Goal: Information Seeking & Learning: Find specific fact

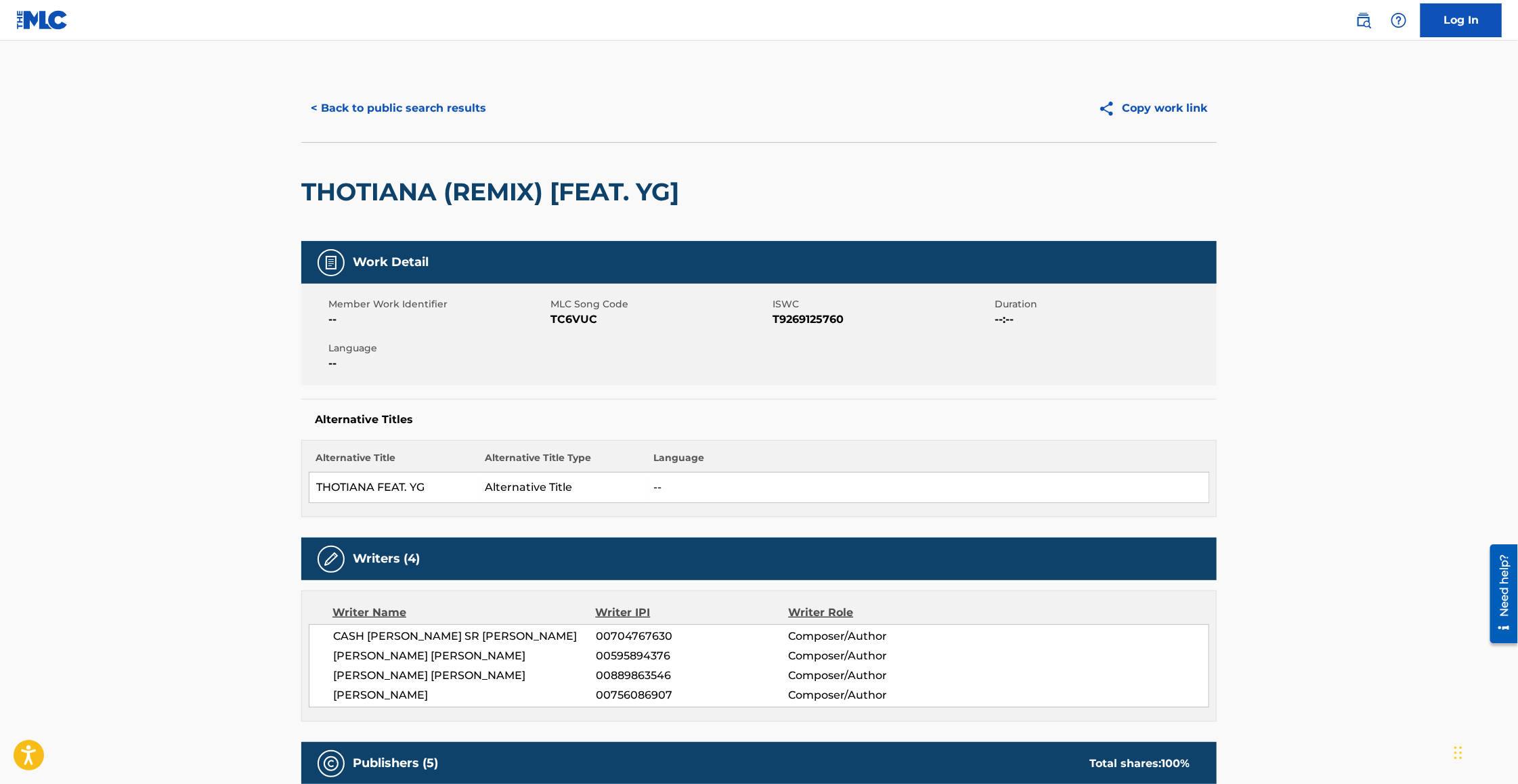
click at [467, 114] on button "< Back to public search results" at bounding box center [399, 108] width 194 height 34
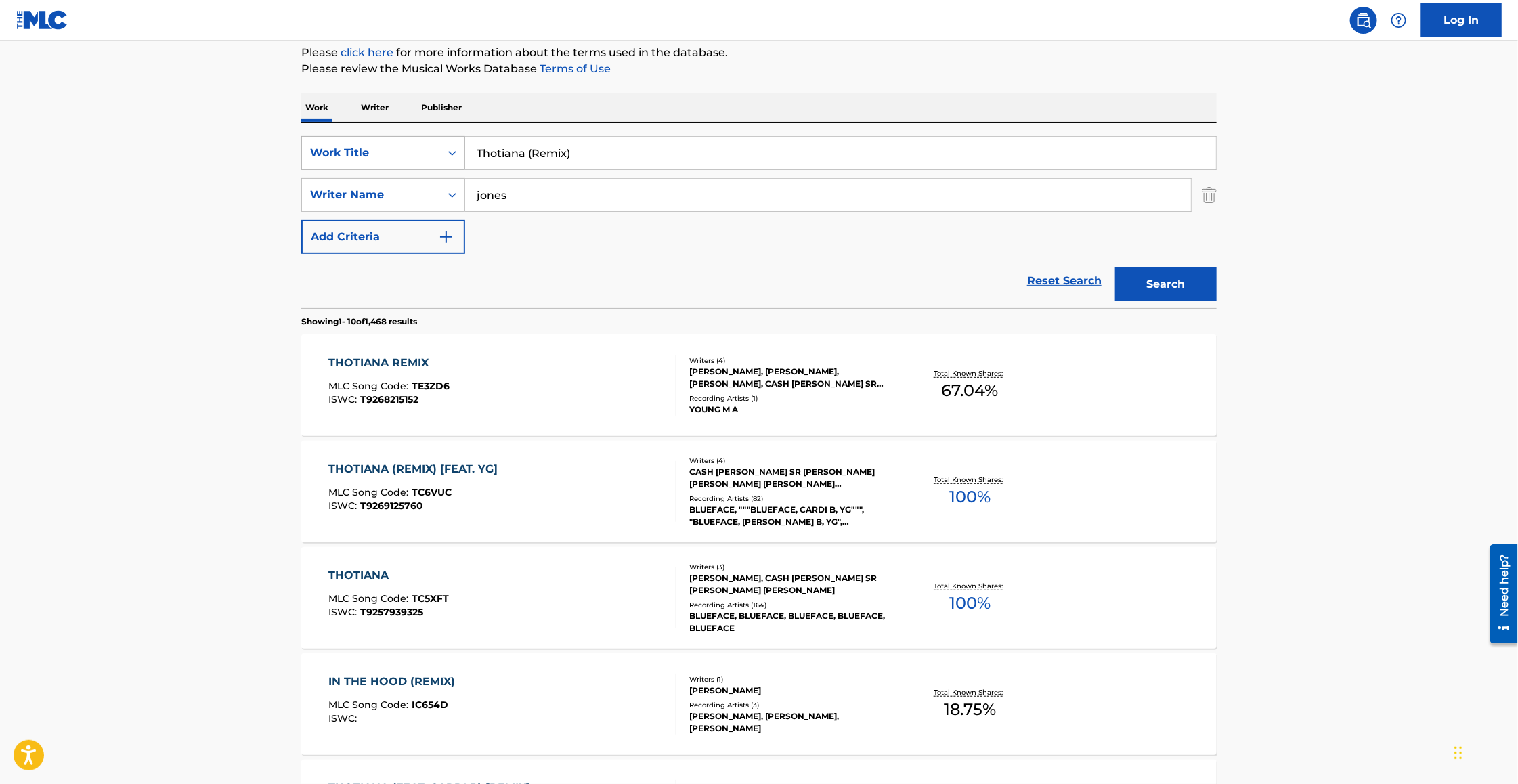
drag, startPoint x: 614, startPoint y: 159, endPoint x: 422, endPoint y: 154, distance: 192.1
click at [422, 154] on div "SearchWithCriteria657e4207-c753-428a-9483-c16a496750ae Work Title Thotiana (Rem…" at bounding box center [759, 153] width 915 height 34
paste input "Ordinary Day"
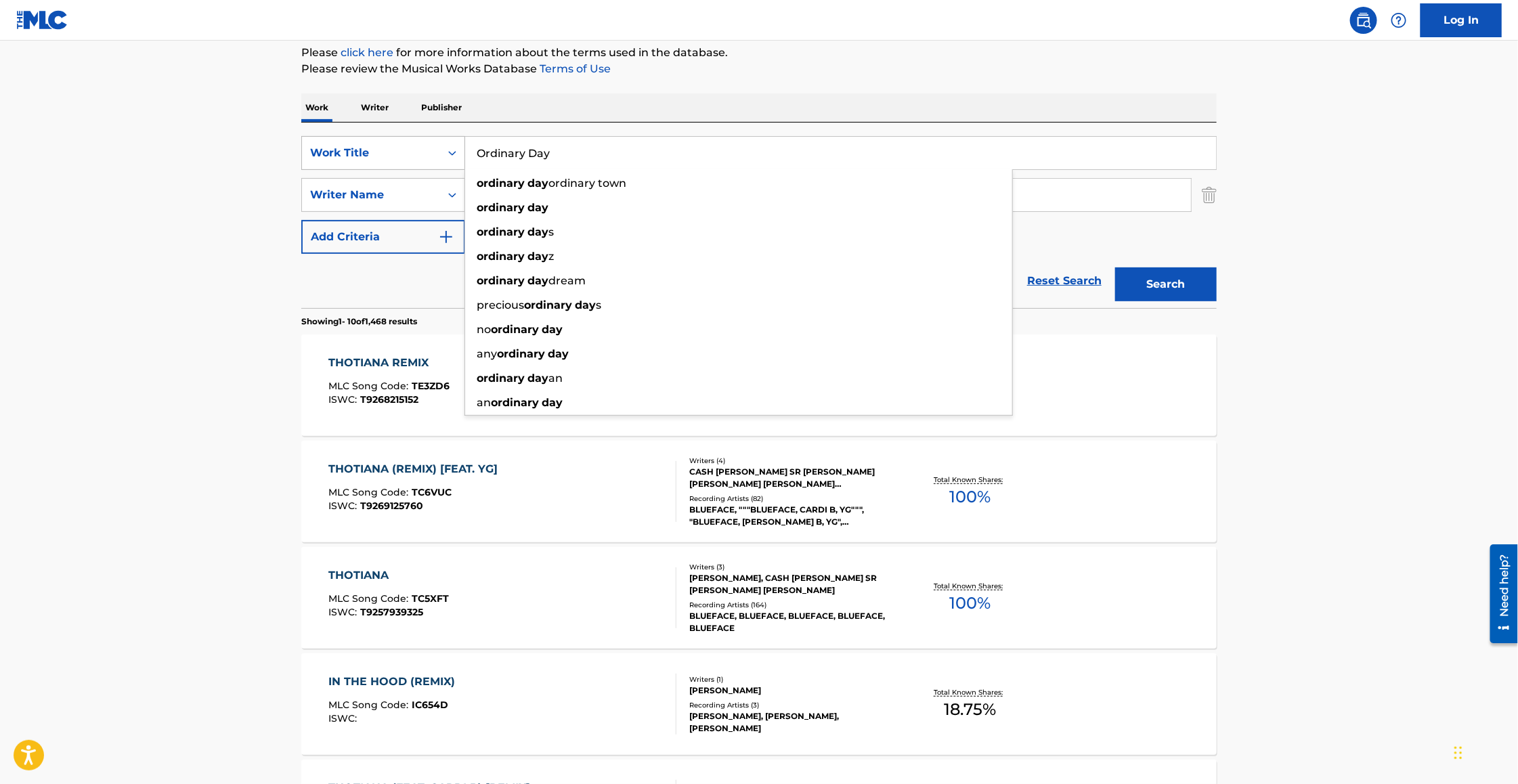
type input "Ordinary Day"
click at [335, 145] on div "Work Title" at bounding box center [371, 153] width 122 height 16
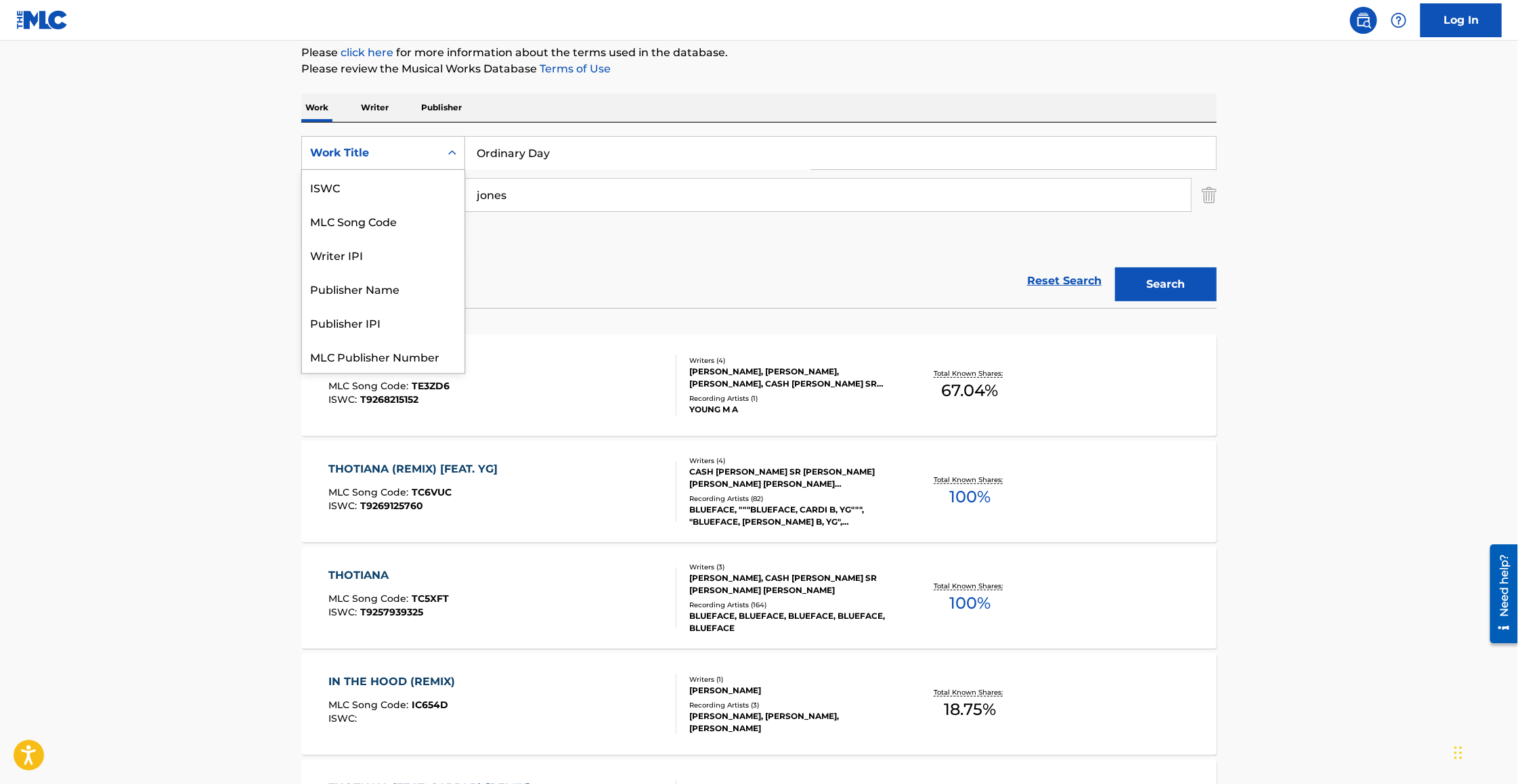
scroll to position [33, 0]
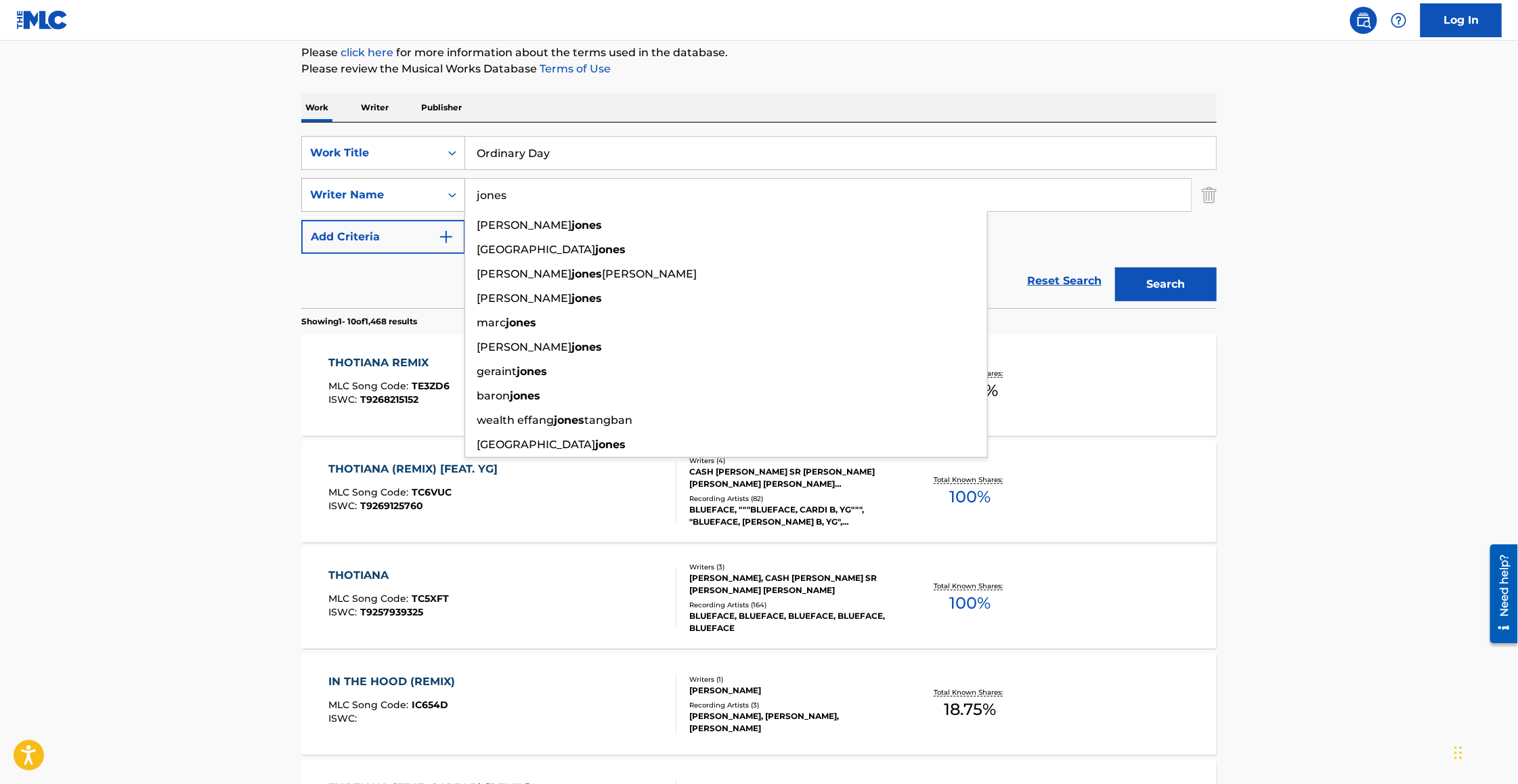
drag, startPoint x: 551, startPoint y: 199, endPoint x: 448, endPoint y: 197, distance: 103.0
click at [448, 197] on div "SearchWithCriteriab2af0d50-fcb6-4929-8b4e-2f9fcfef9e55 Writer Name [PERSON_NAME…" at bounding box center [759, 195] width 915 height 34
type input "andersen"
click at [1115, 267] on button "Search" at bounding box center [1166, 284] width 101 height 34
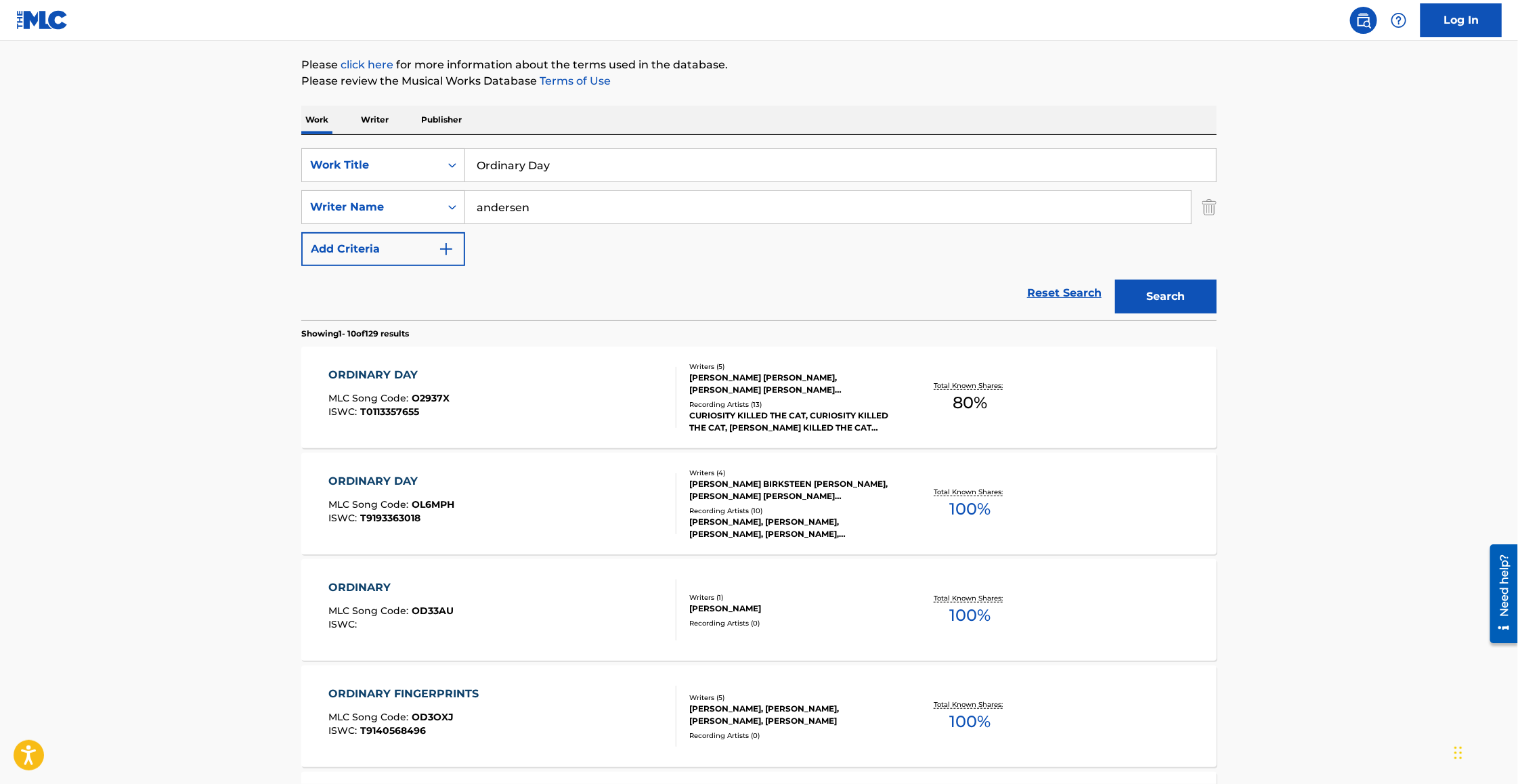
scroll to position [142, 0]
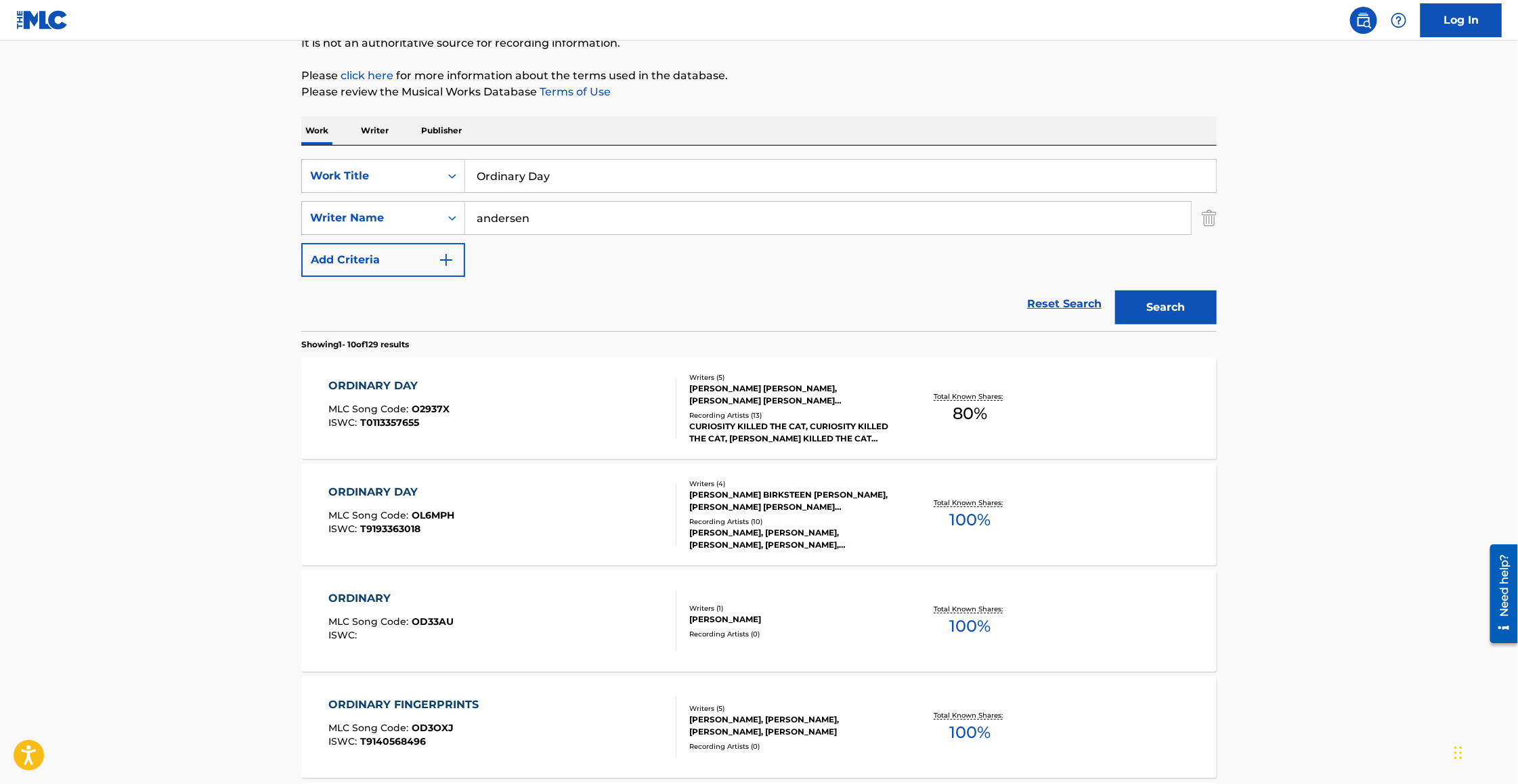
click at [359, 375] on div "ORDINARY DAY MLC Song Code : O2937X ISWC : T0113357655 Writers ( 5 ) [PERSON_NA…" at bounding box center [759, 408] width 915 height 101
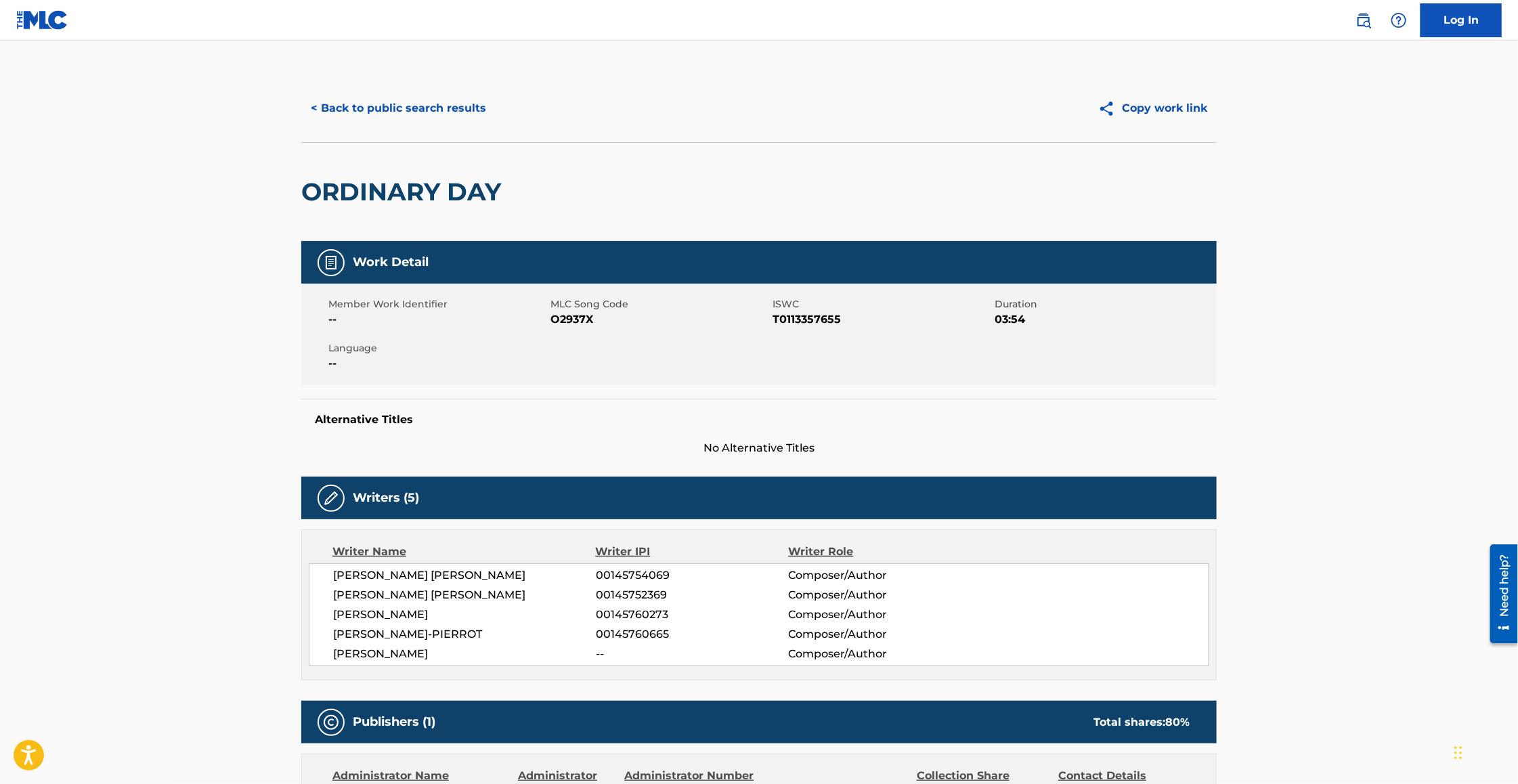
click at [396, 103] on button "< Back to public search results" at bounding box center [399, 108] width 194 height 34
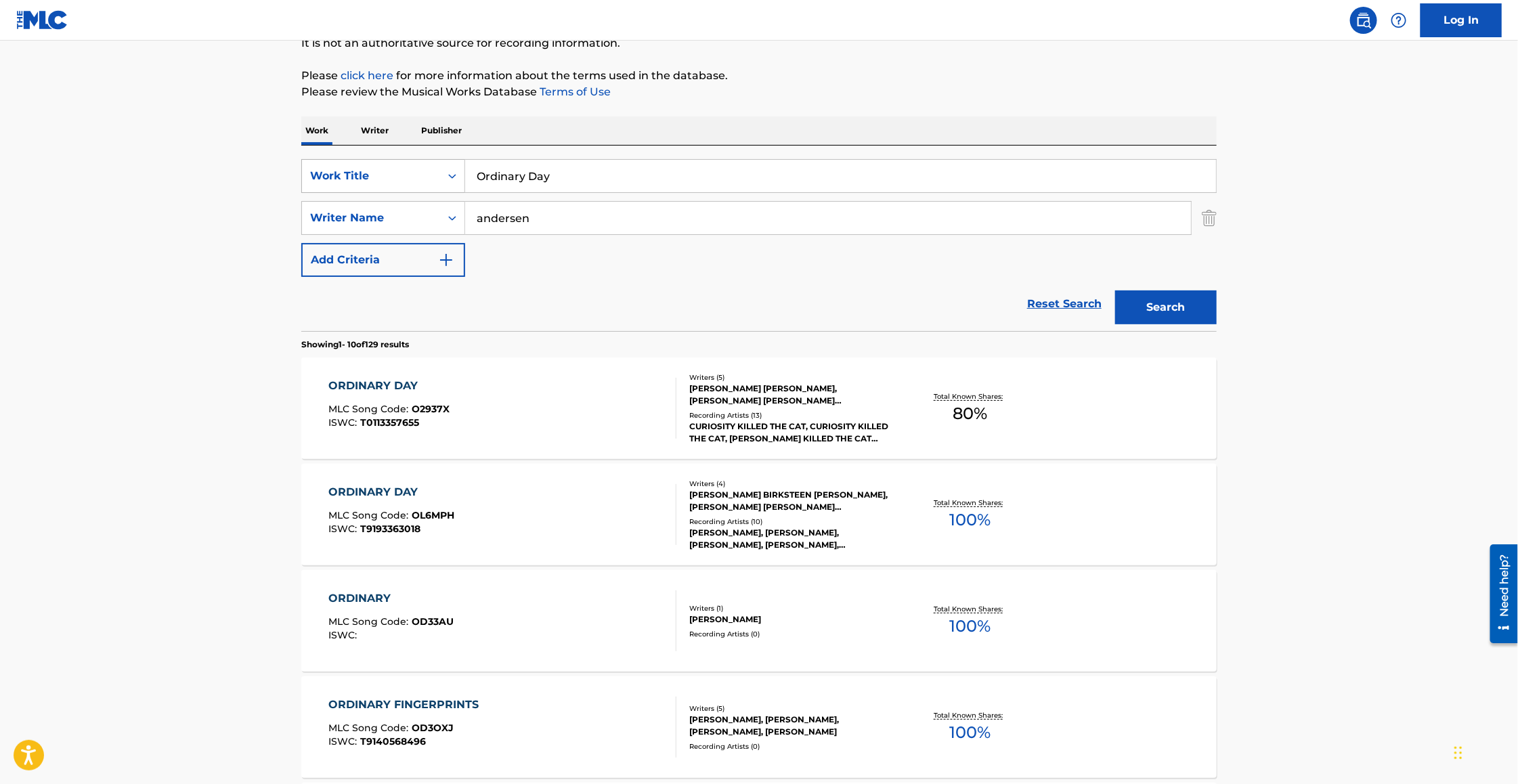
drag, startPoint x: 593, startPoint y: 180, endPoint x: 366, endPoint y: 178, distance: 227.0
click at [366, 178] on div "SearchWithCriteria657e4207-c753-428a-9483-c16a496750ae Work Title Ordinary Day" at bounding box center [759, 176] width 915 height 34
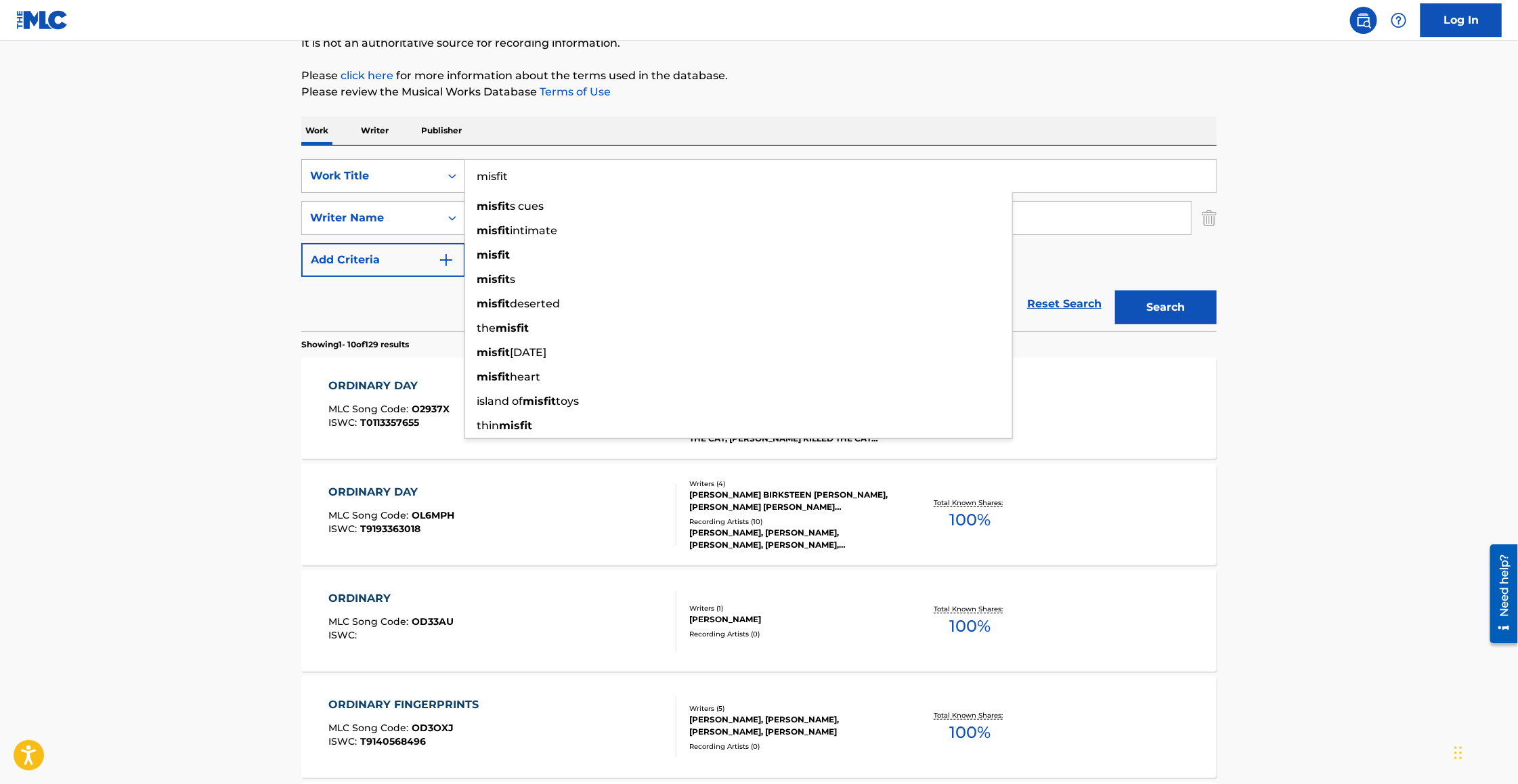
type input "misfit"
click at [1115, 291] on button "Search" at bounding box center [1166, 307] width 101 height 34
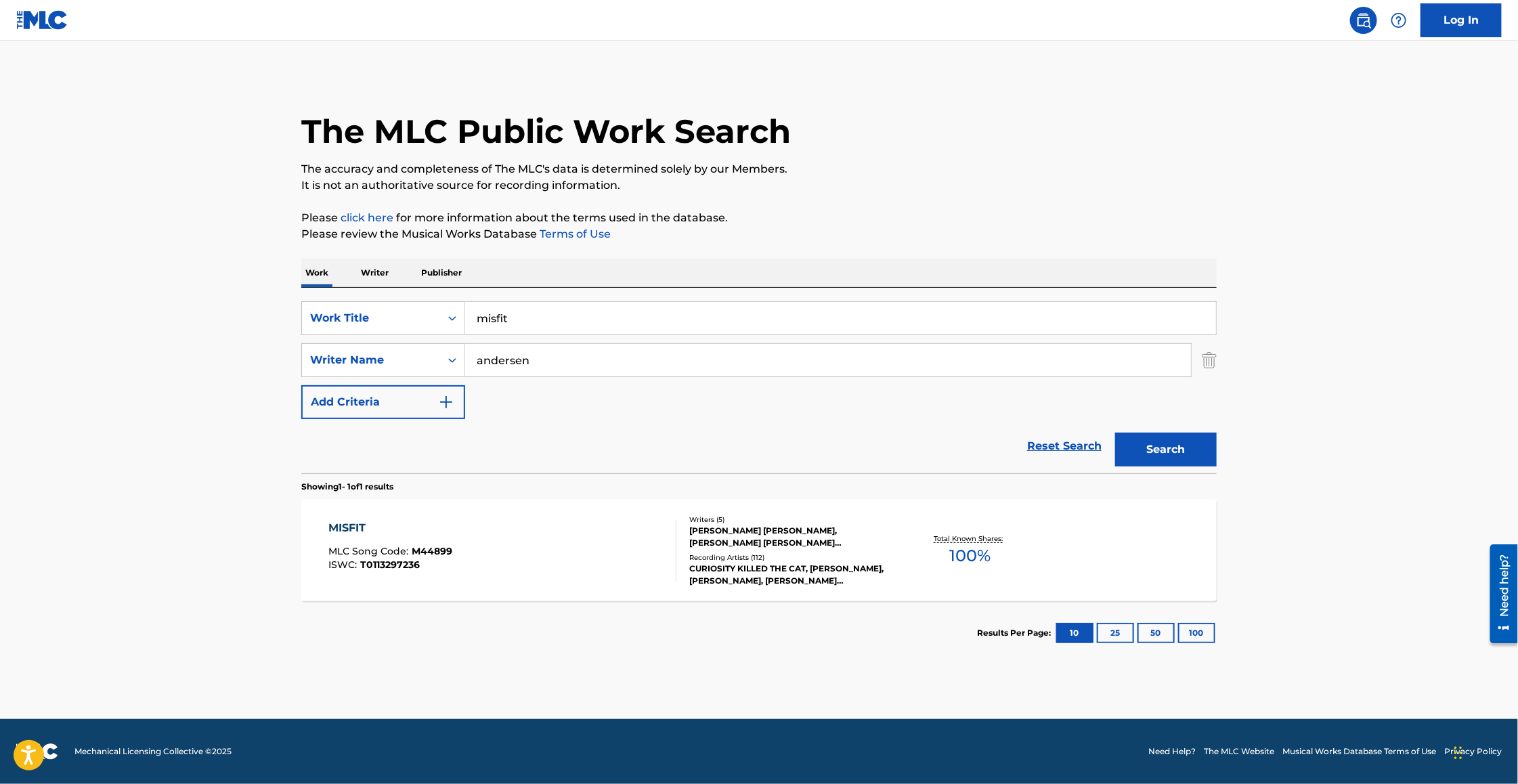
click at [352, 525] on div "MISFIT" at bounding box center [391, 528] width 124 height 16
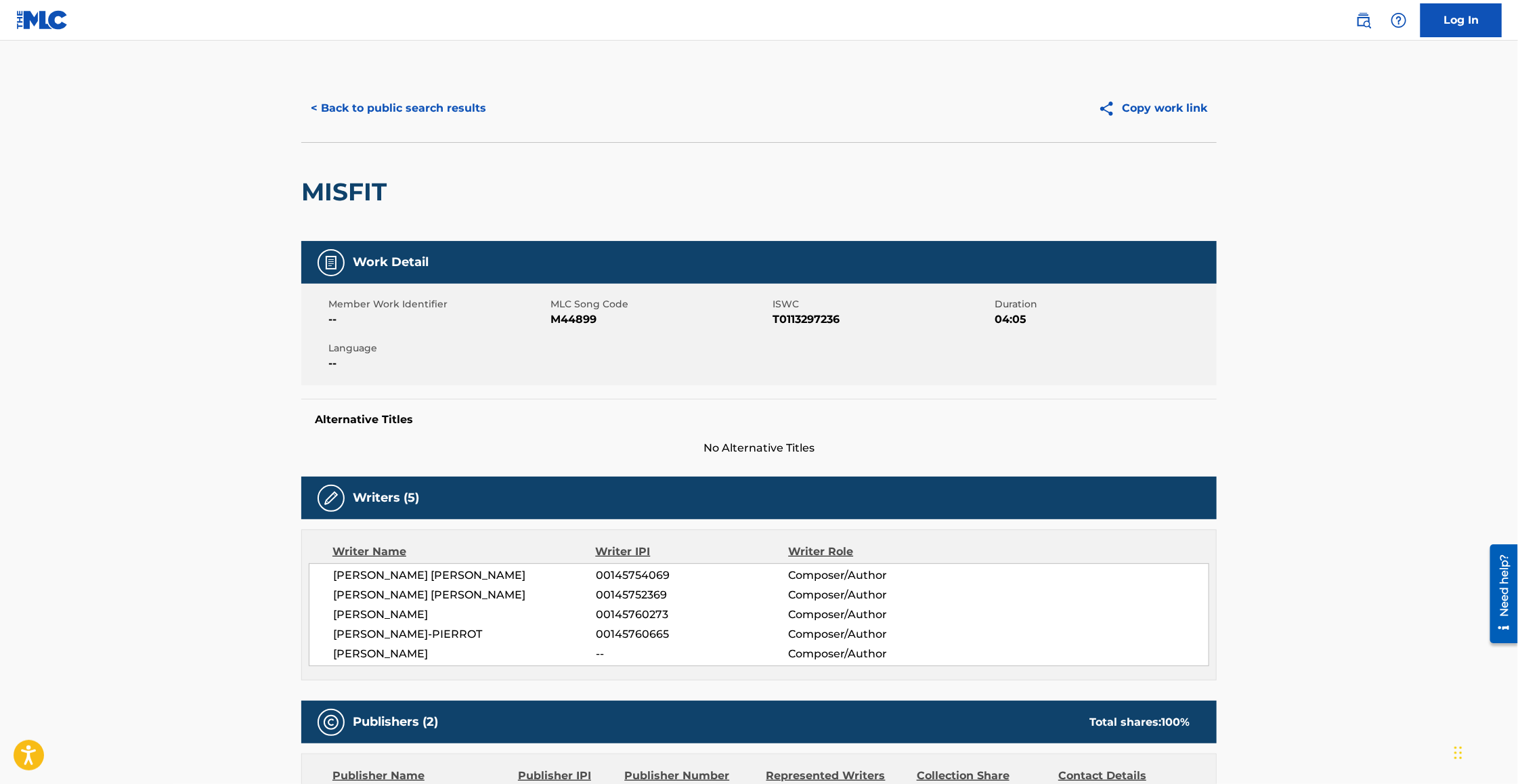
click at [386, 108] on button "< Back to public search results" at bounding box center [399, 108] width 194 height 34
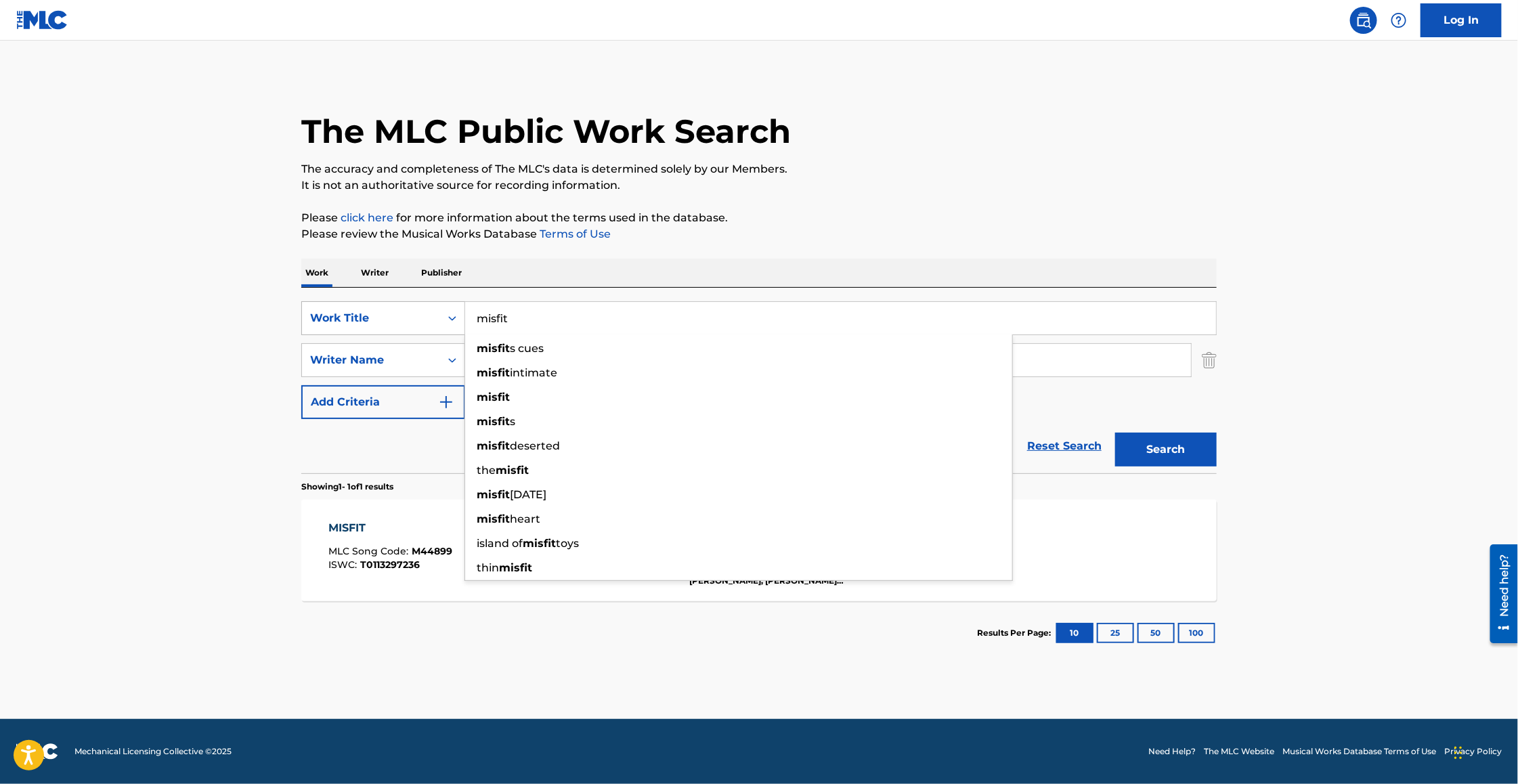
drag, startPoint x: 546, startPoint y: 320, endPoint x: 448, endPoint y: 312, distance: 98.3
click at [448, 314] on div "SearchWithCriteria657e4207-c753-428a-9483-c16a496750ae Work Title misfit misfit…" at bounding box center [759, 318] width 915 height 34
paste input "Curiosity Killed the Ca"
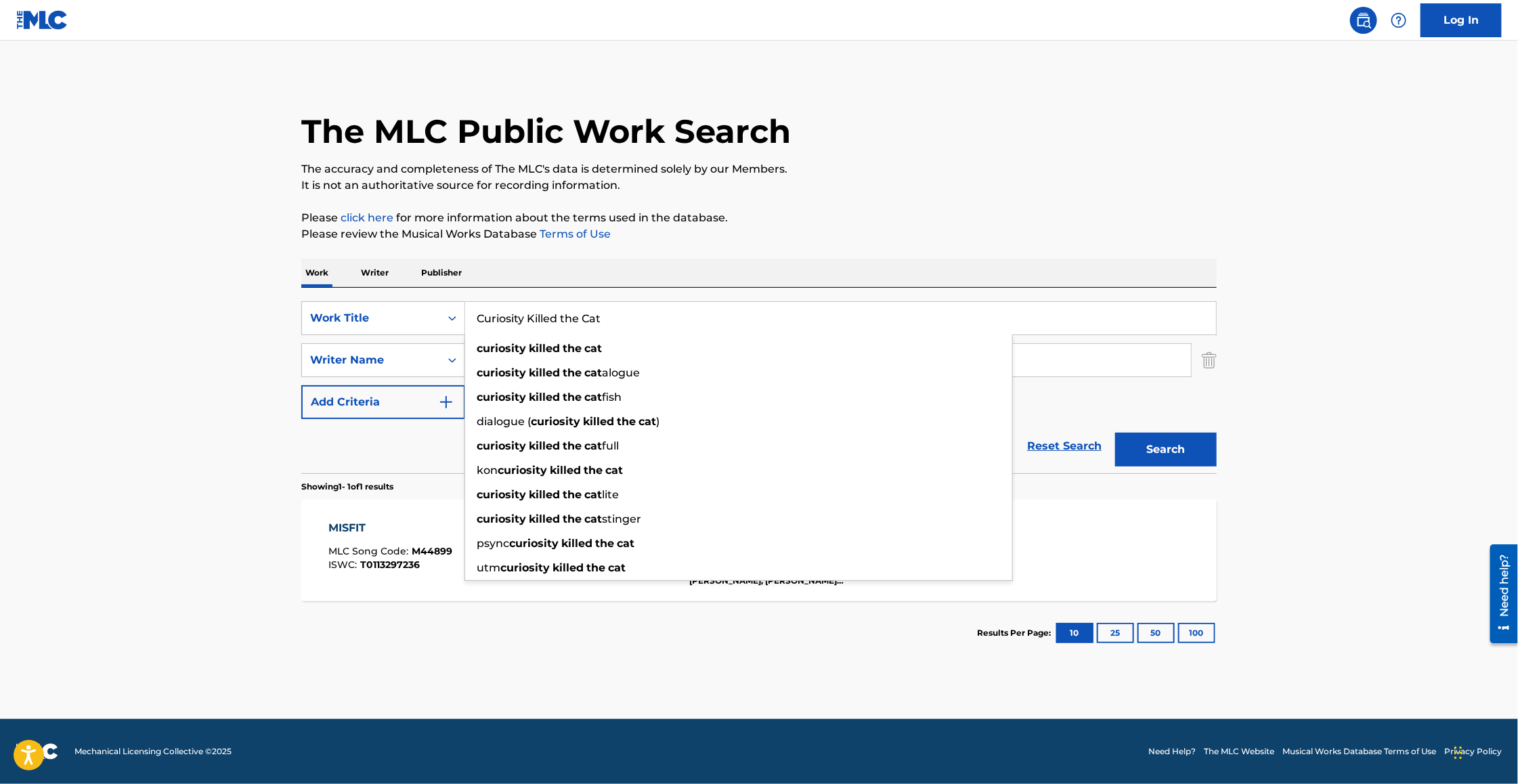
type input "Curiosity Killed the Cat"
click at [1167, 448] on button "Search" at bounding box center [1166, 449] width 101 height 34
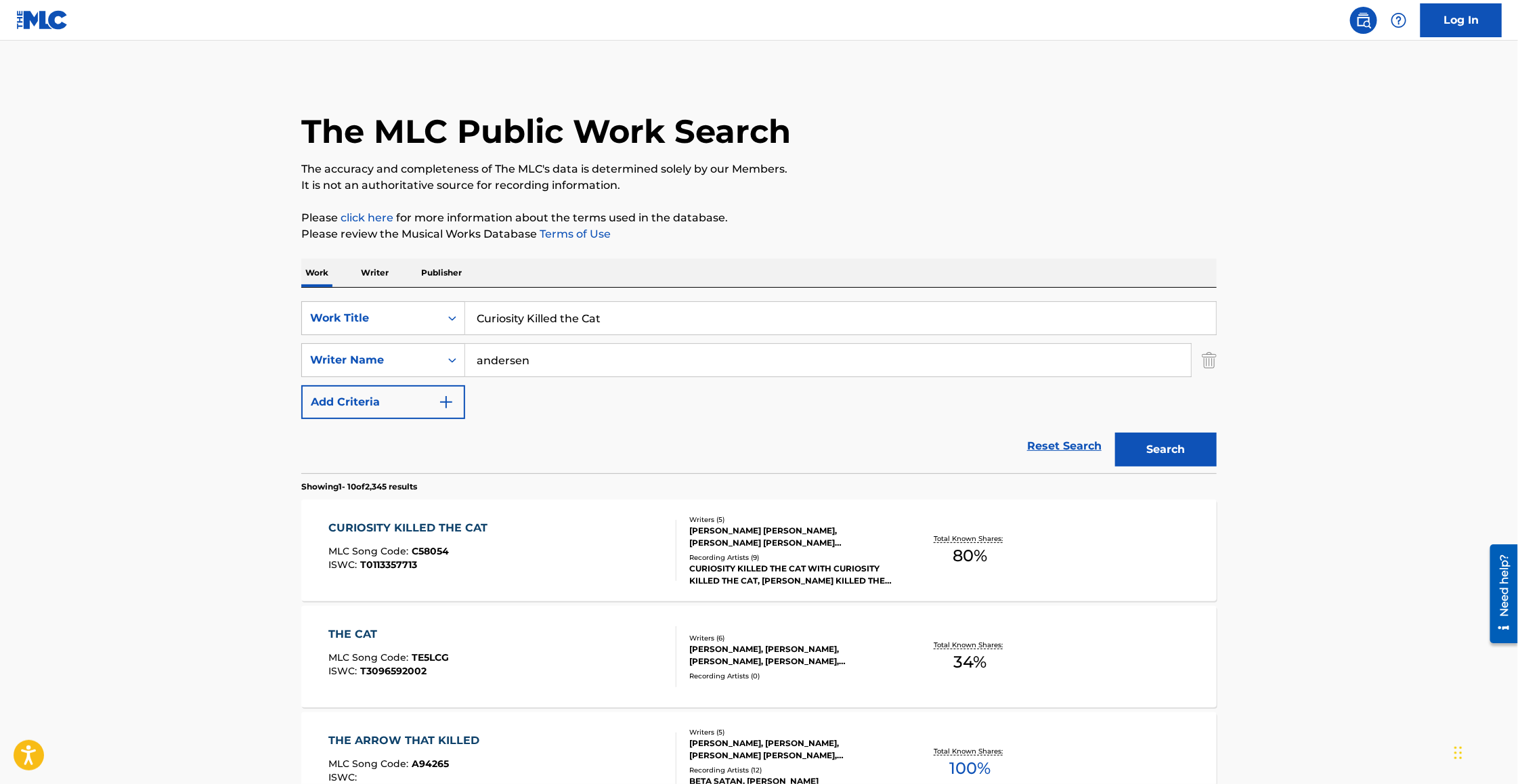
click at [407, 527] on div "CURIOSITY KILLED THE CAT" at bounding box center [412, 528] width 166 height 16
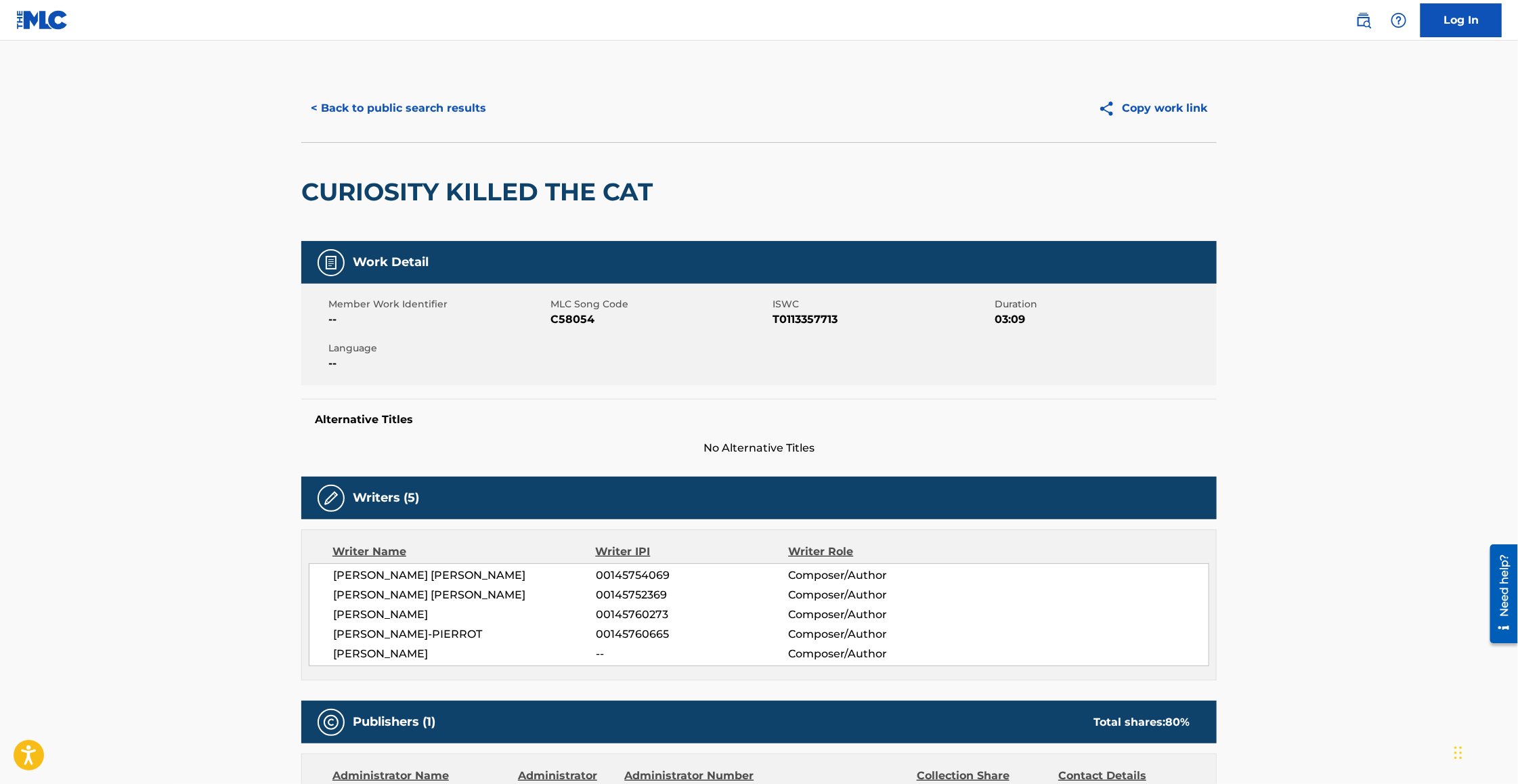
click at [377, 116] on button "< Back to public search results" at bounding box center [399, 108] width 194 height 34
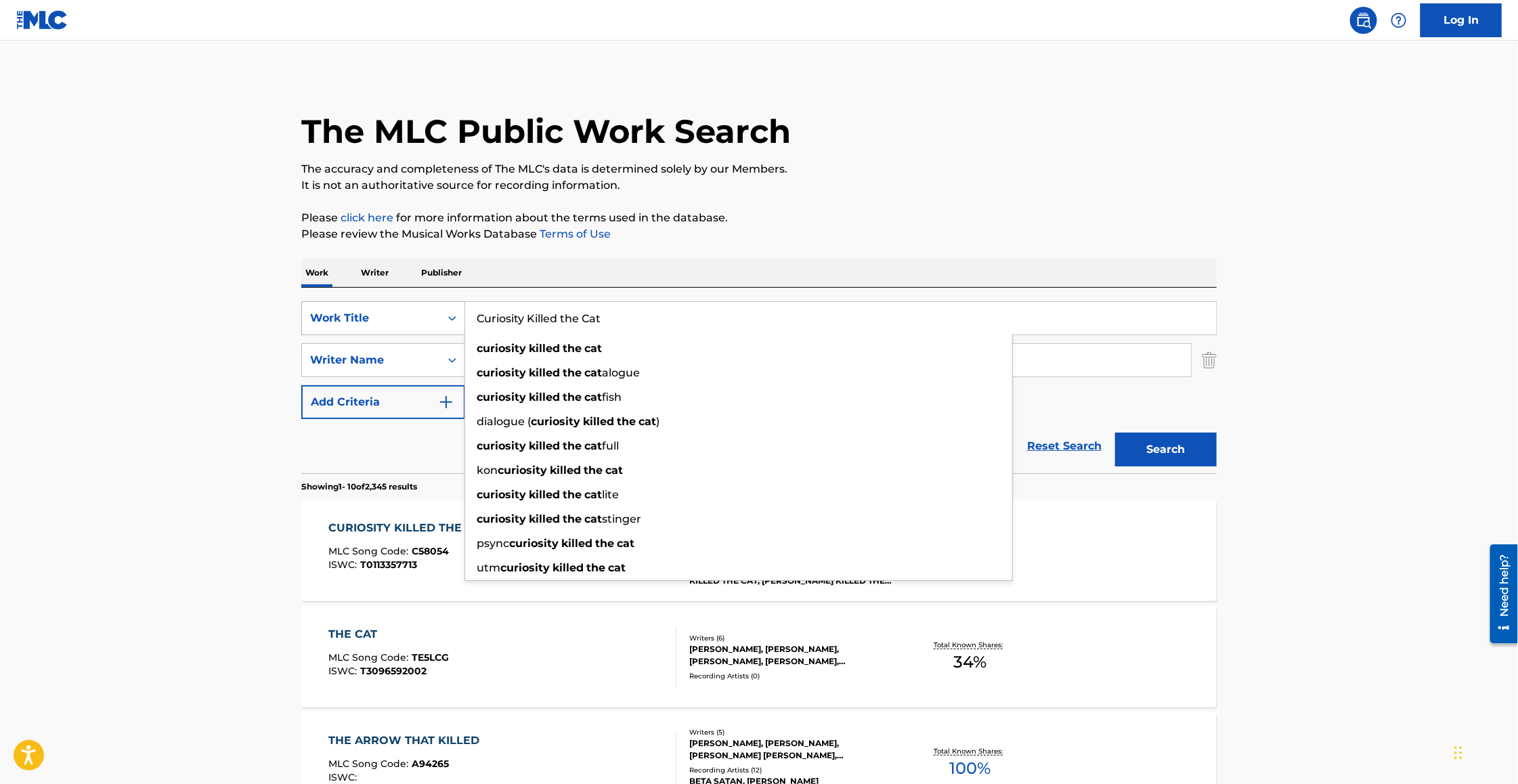
drag, startPoint x: 649, startPoint y: 322, endPoint x: 428, endPoint y: 304, distance: 221.7
click at [428, 304] on div "SearchWithCriteria657e4207-c753-428a-9483-c16a496750ae Work Title Curiosity Kil…" at bounding box center [759, 318] width 915 height 34
type input "down to earth"
click at [1115, 433] on button "Search" at bounding box center [1166, 449] width 101 height 34
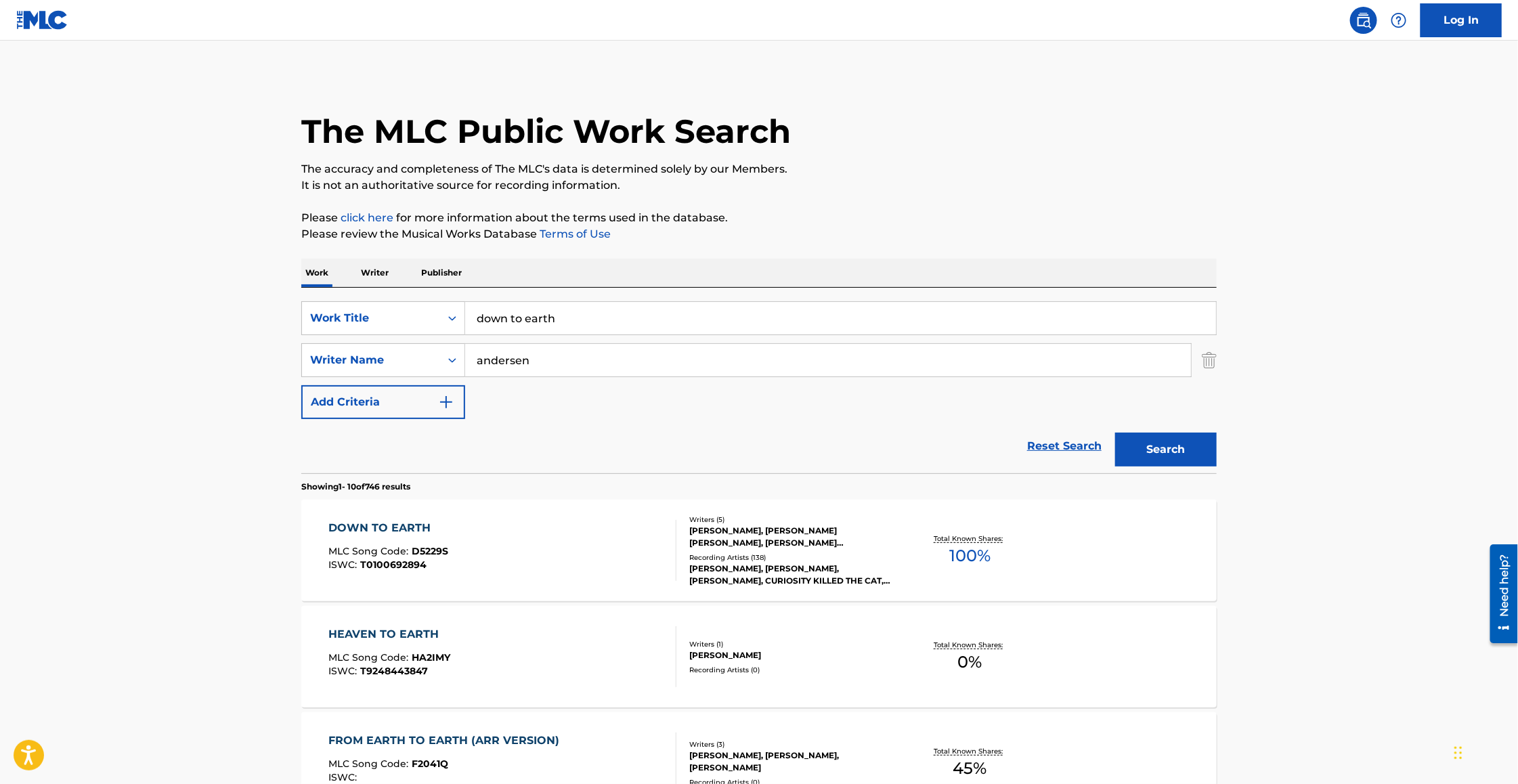
click at [365, 523] on div "DOWN TO EARTH" at bounding box center [388, 528] width 120 height 16
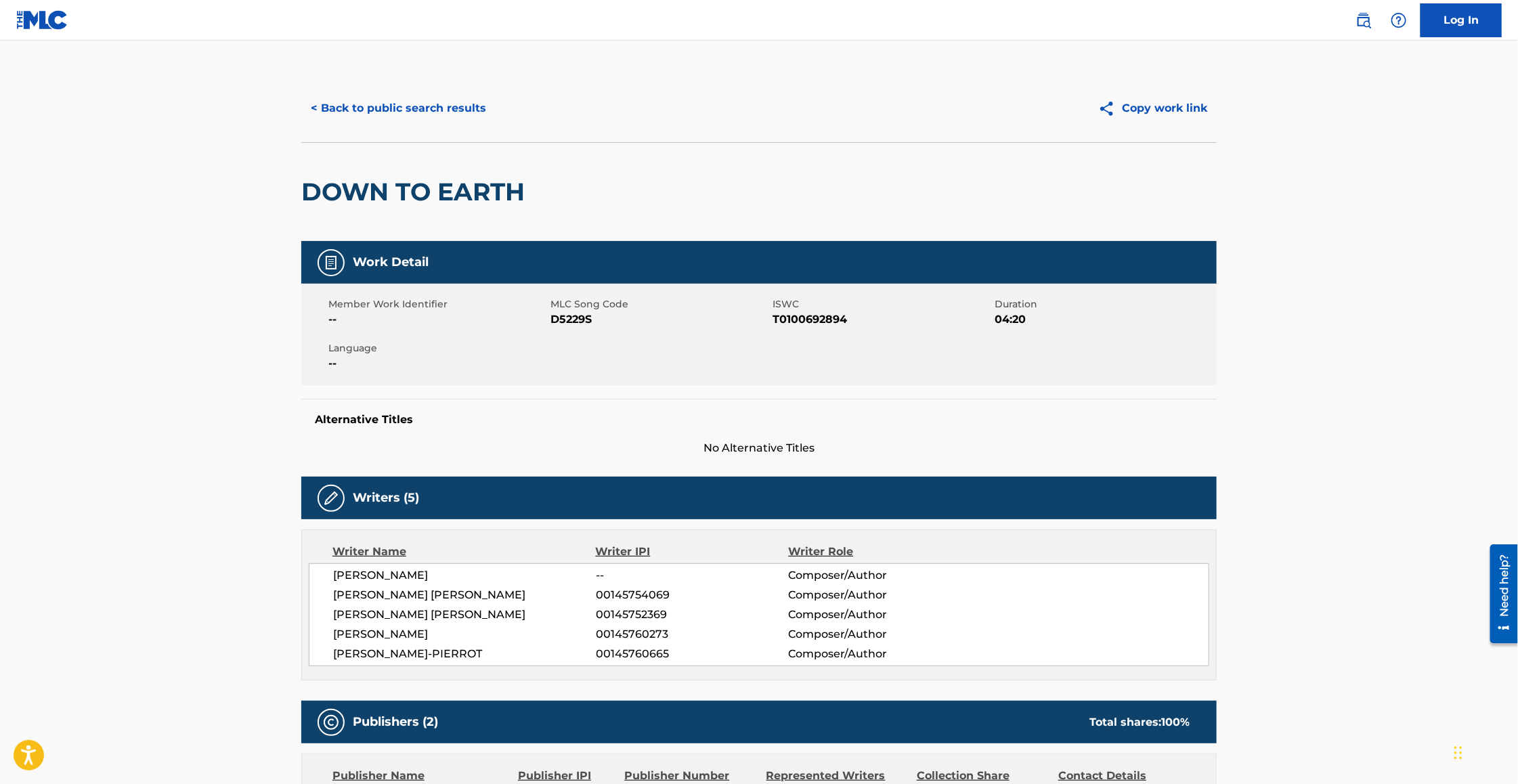
click at [440, 102] on button "< Back to public search results" at bounding box center [399, 108] width 194 height 34
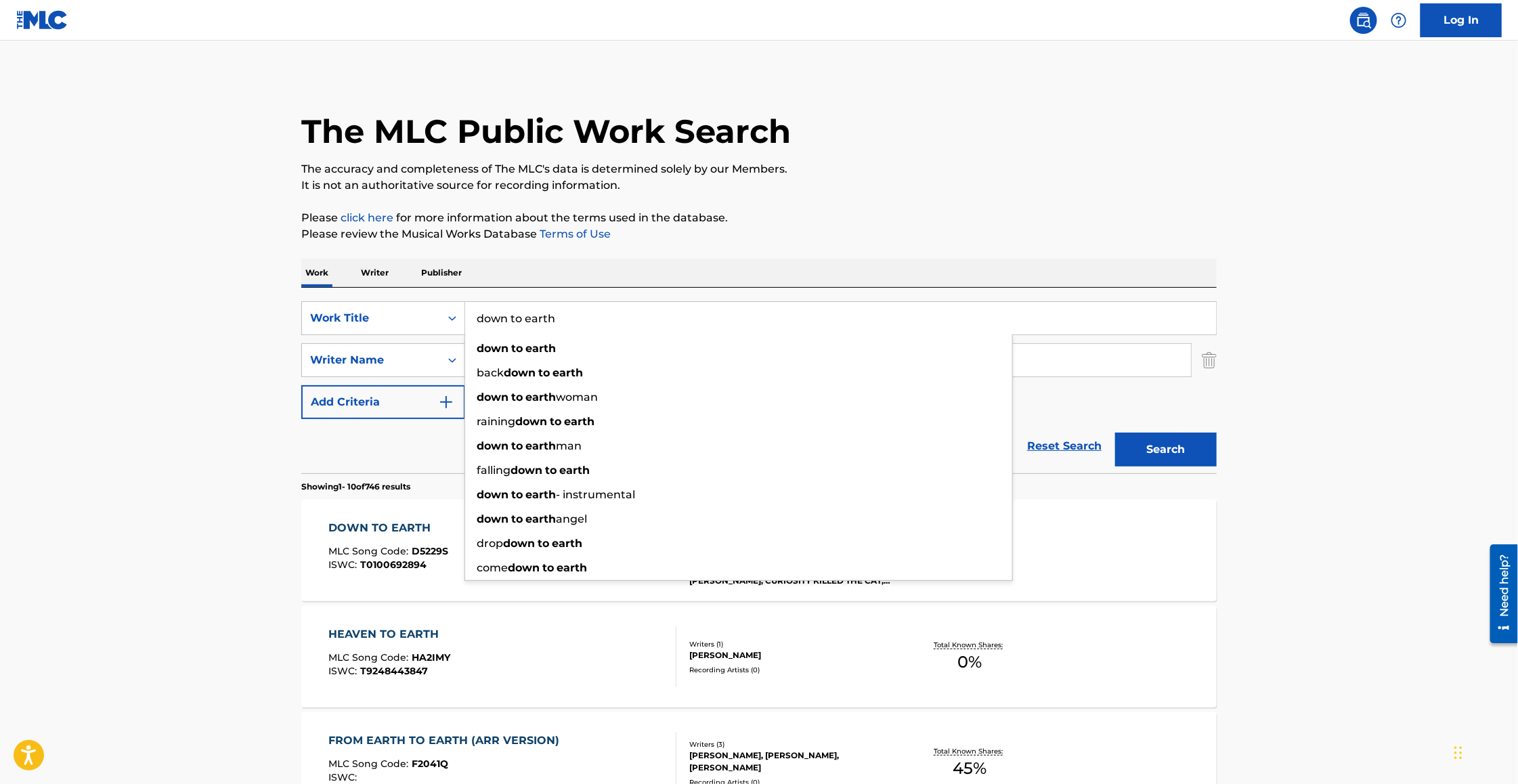
drag, startPoint x: 612, startPoint y: 322, endPoint x: 376, endPoint y: 298, distance: 237.2
click at [376, 298] on div "SearchWithCriteria657e4207-c753-428a-9483-c16a496750ae Work Title down to earth…" at bounding box center [759, 380] width 915 height 185
type input "100 ways"
click at [1115, 433] on button "Search" at bounding box center [1166, 449] width 101 height 34
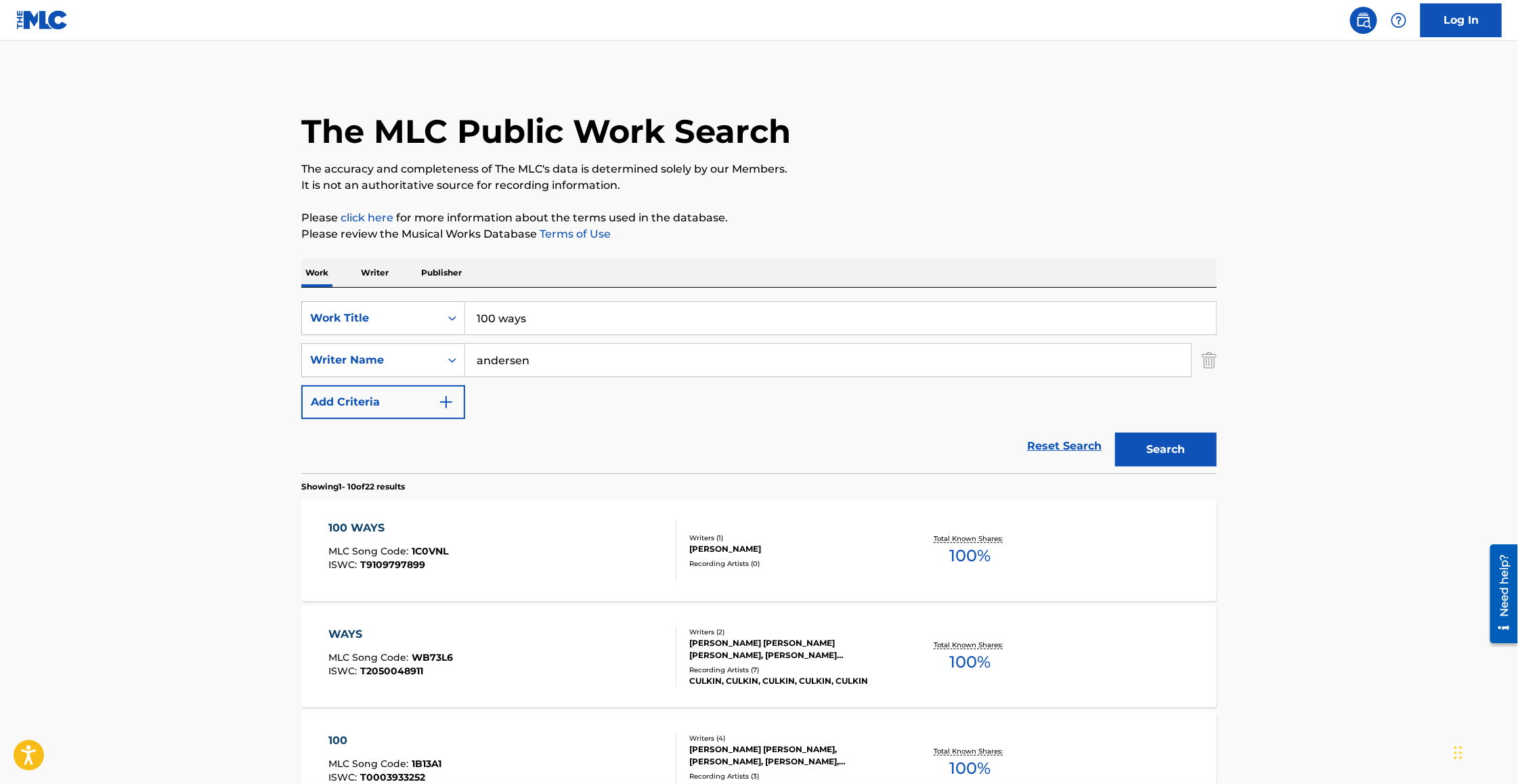
click at [370, 527] on div "100 WAYS" at bounding box center [388, 528] width 120 height 16
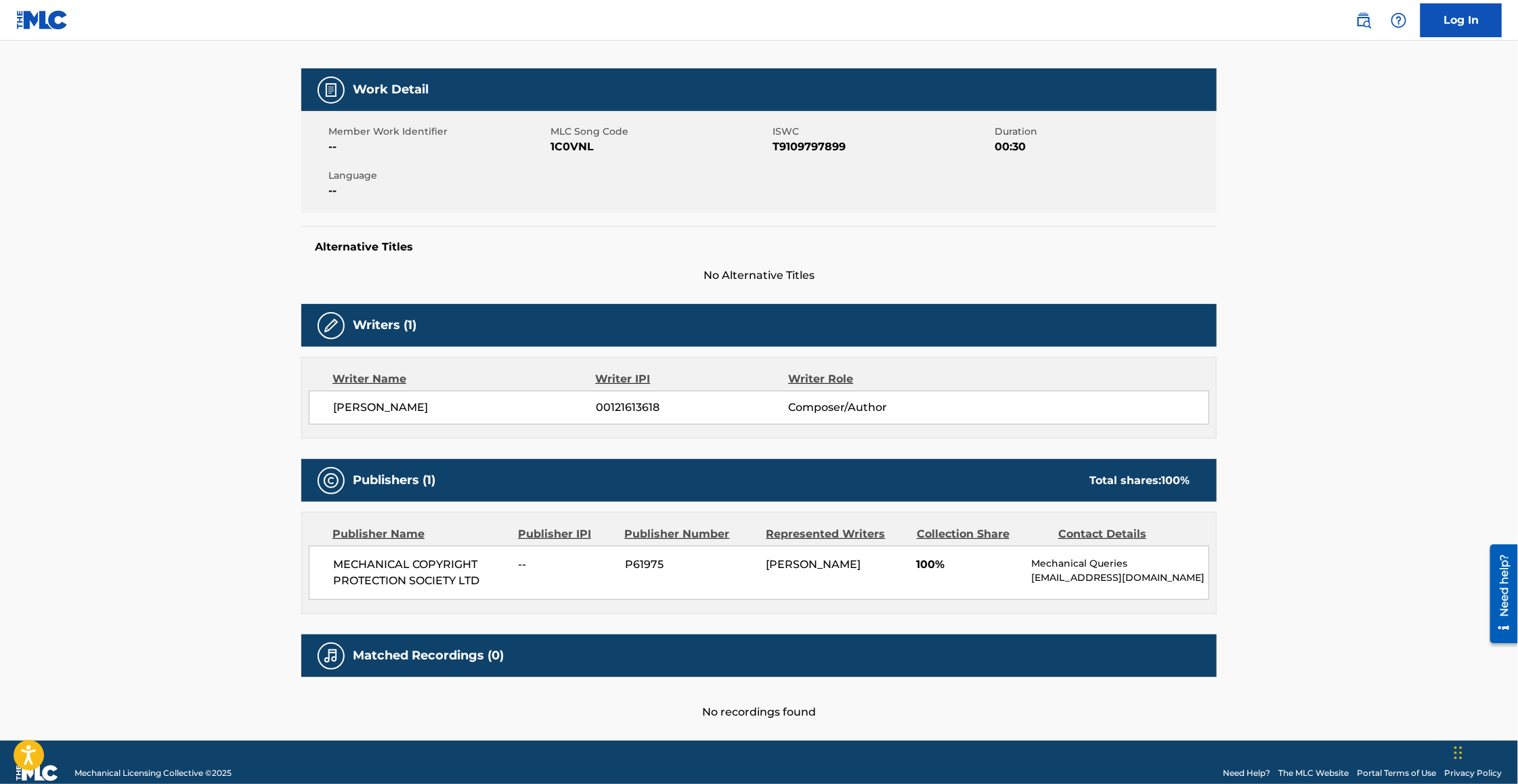
scroll to position [187, 0]
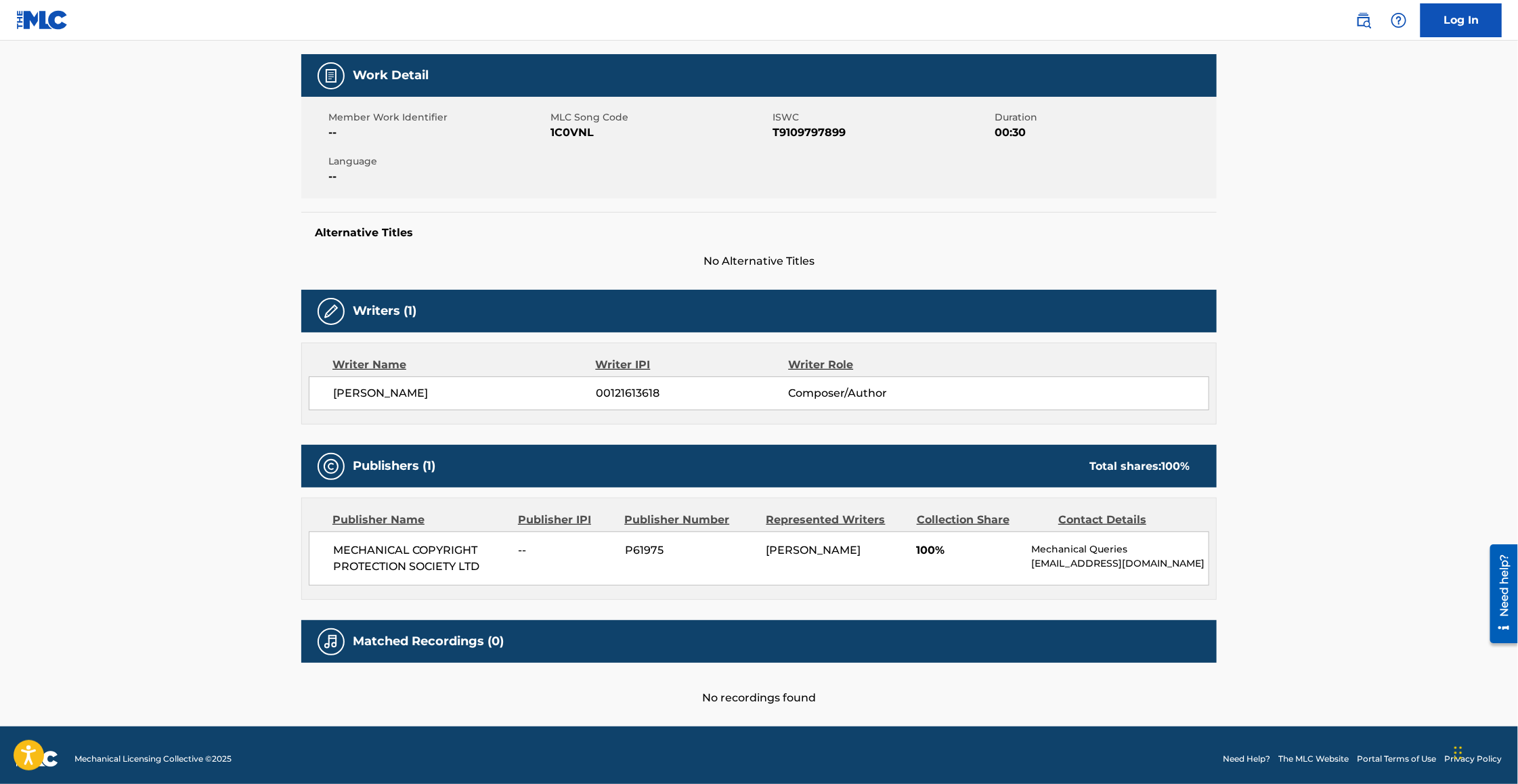
drag, startPoint x: 1030, startPoint y: 568, endPoint x: 1060, endPoint y: 577, distance: 31.3
click at [1060, 571] on p "[EMAIL_ADDRESS][DOMAIN_NAME]" at bounding box center [1120, 564] width 177 height 14
copy p "[EMAIL_ADDRESS][DOMAIN_NAME]"
